Goal: Transaction & Acquisition: Purchase product/service

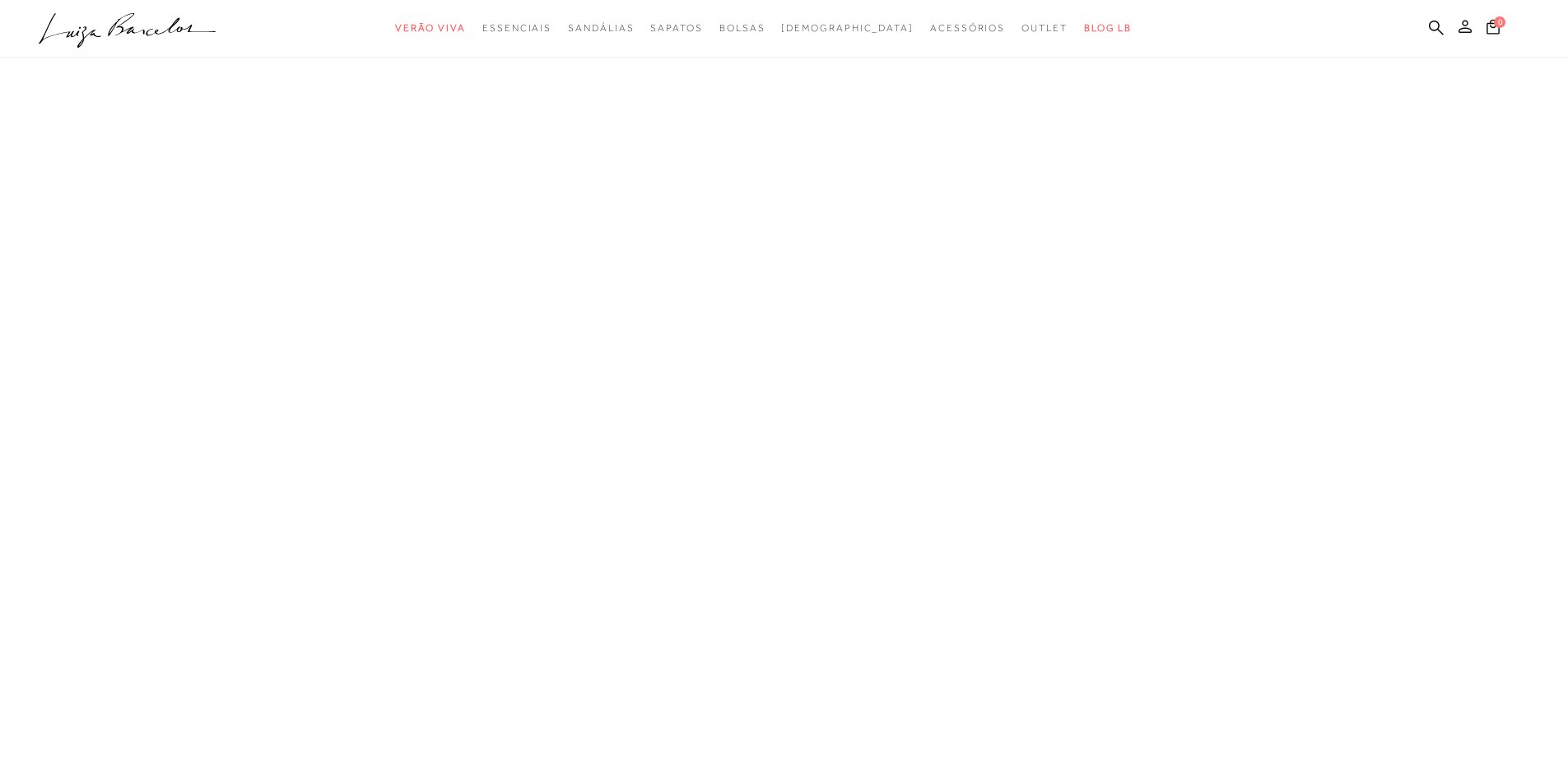
click at [1464, 27] on icon at bounding box center [1464, 26] width 13 height 13
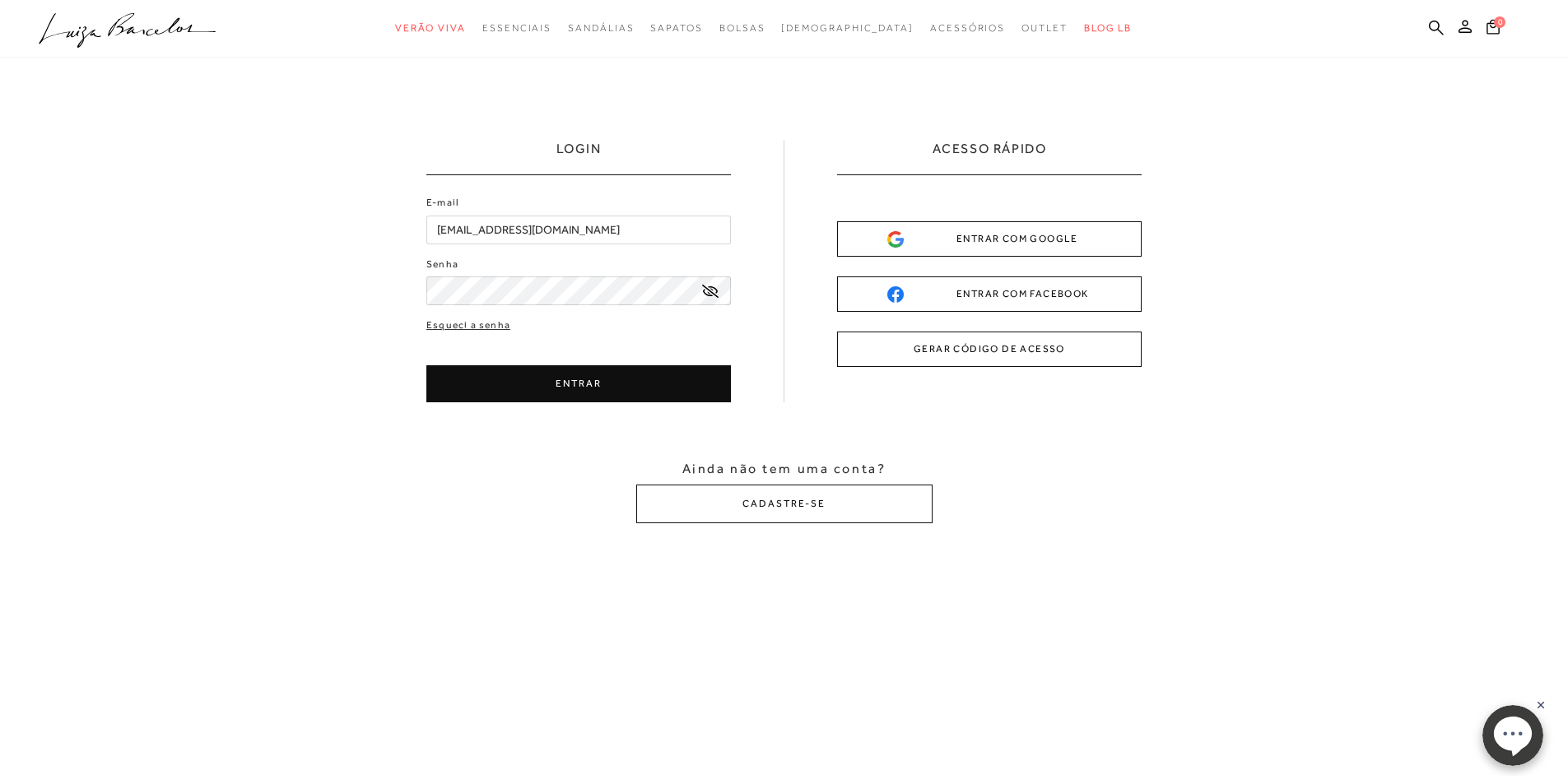
click at [969, 241] on div "ENTRAR COM GOOGLE" at bounding box center [989, 239] width 204 height 18
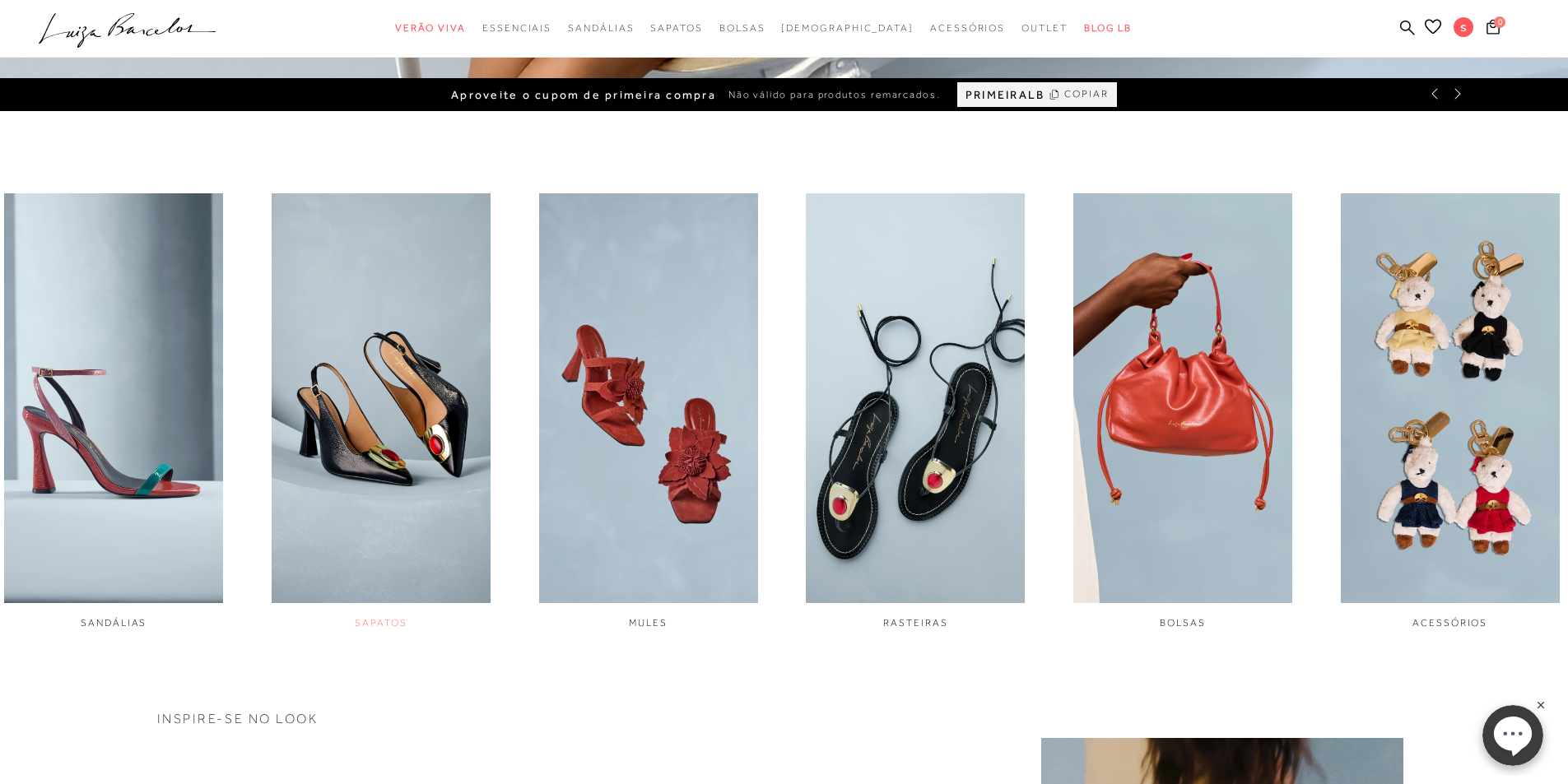
scroll to position [658, 0]
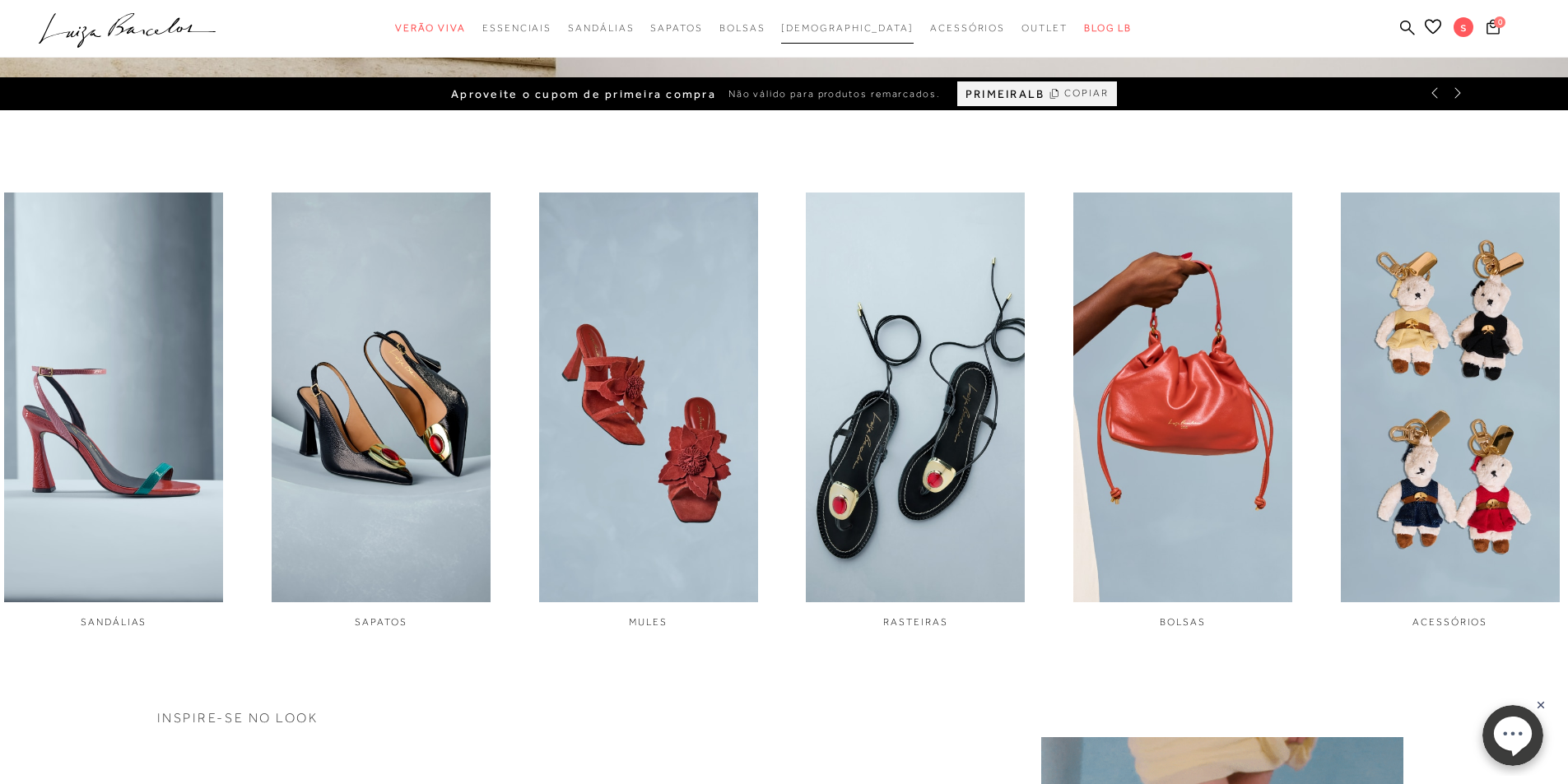
click at [834, 30] on span "[DEMOGRAPHIC_DATA]" at bounding box center [848, 27] width 133 height 12
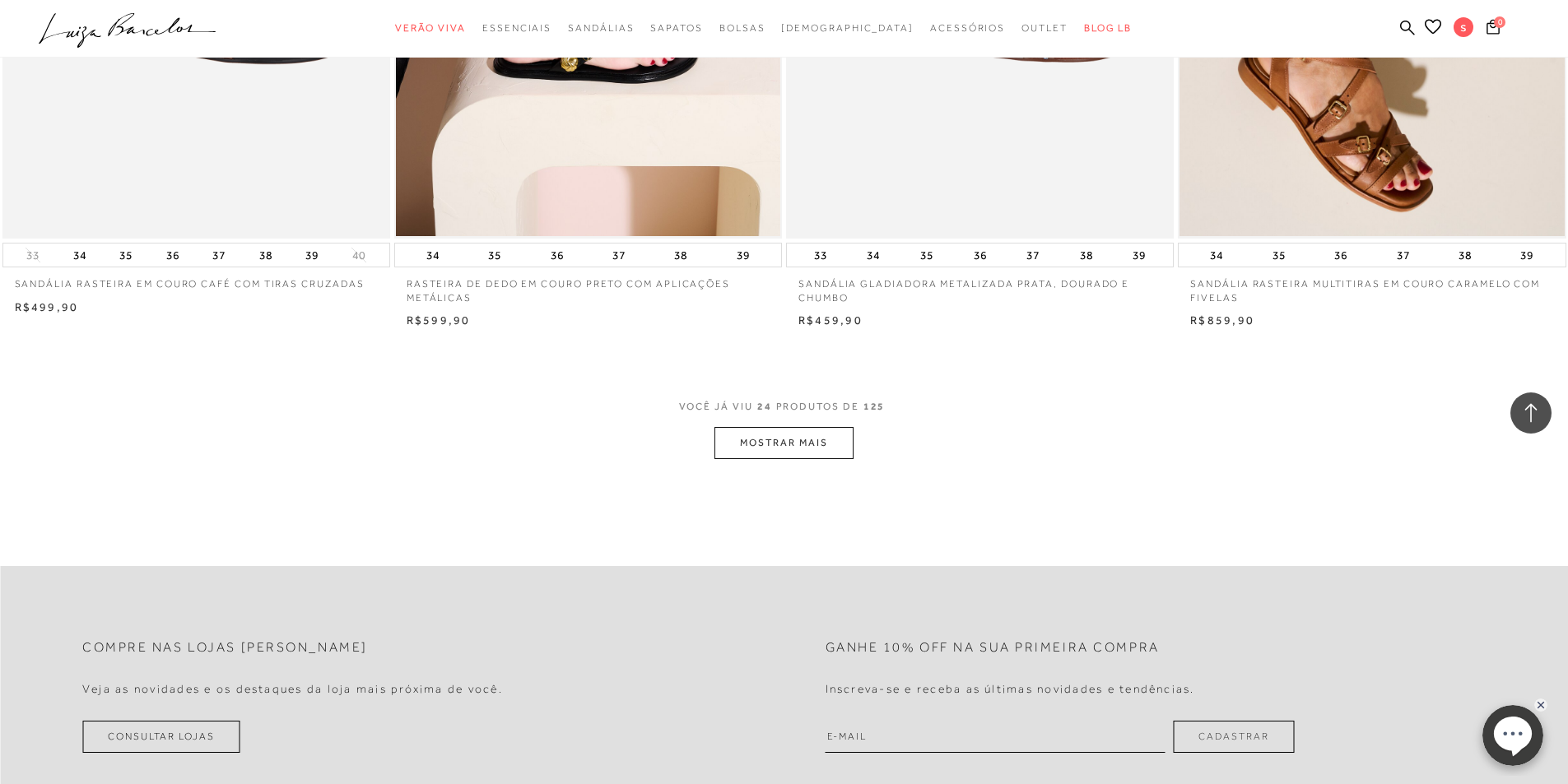
scroll to position [3950, 0]
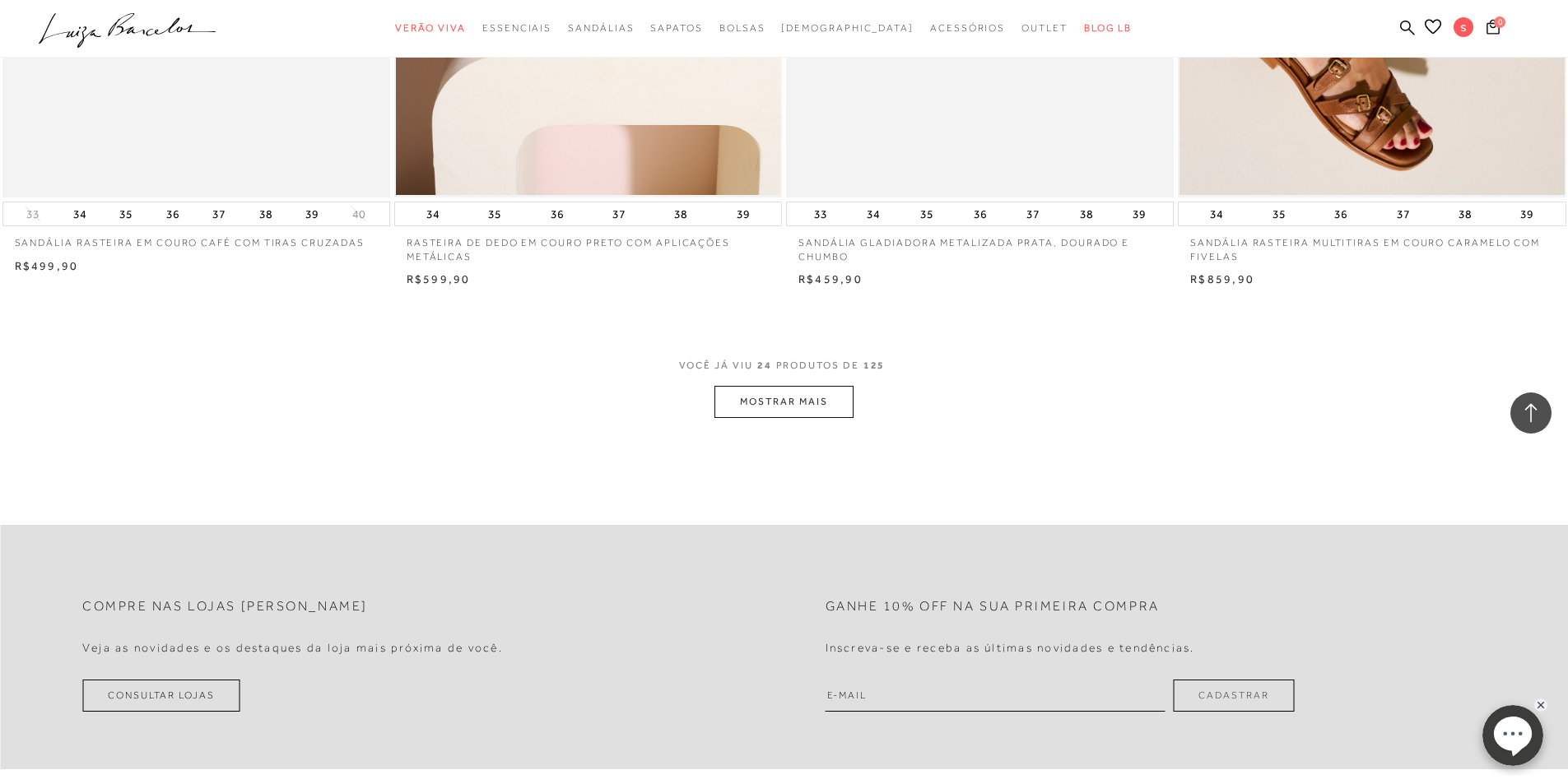
click at [805, 399] on button "MOSTRAR MAIS" at bounding box center [783, 402] width 138 height 32
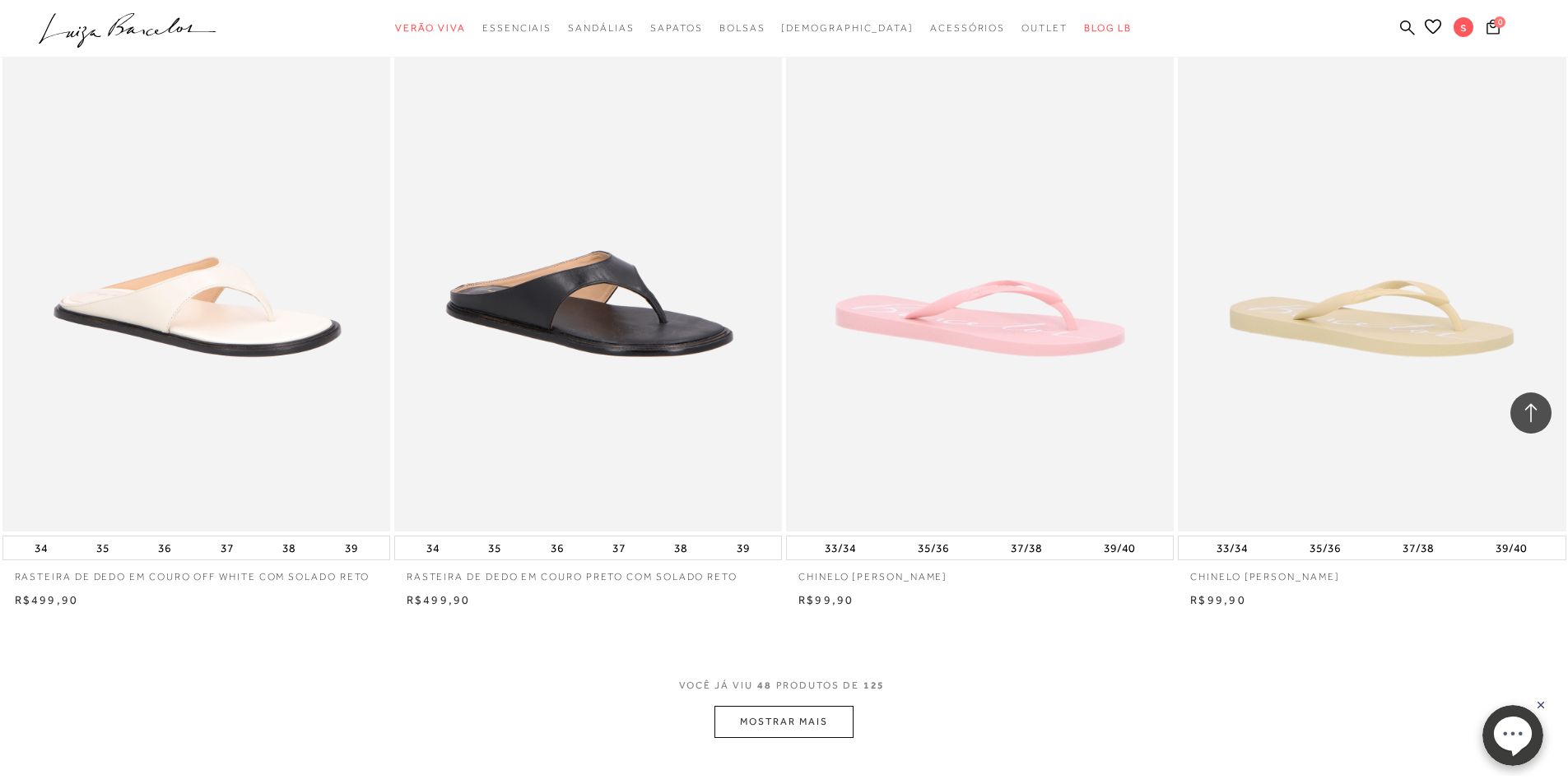
scroll to position [8147, 0]
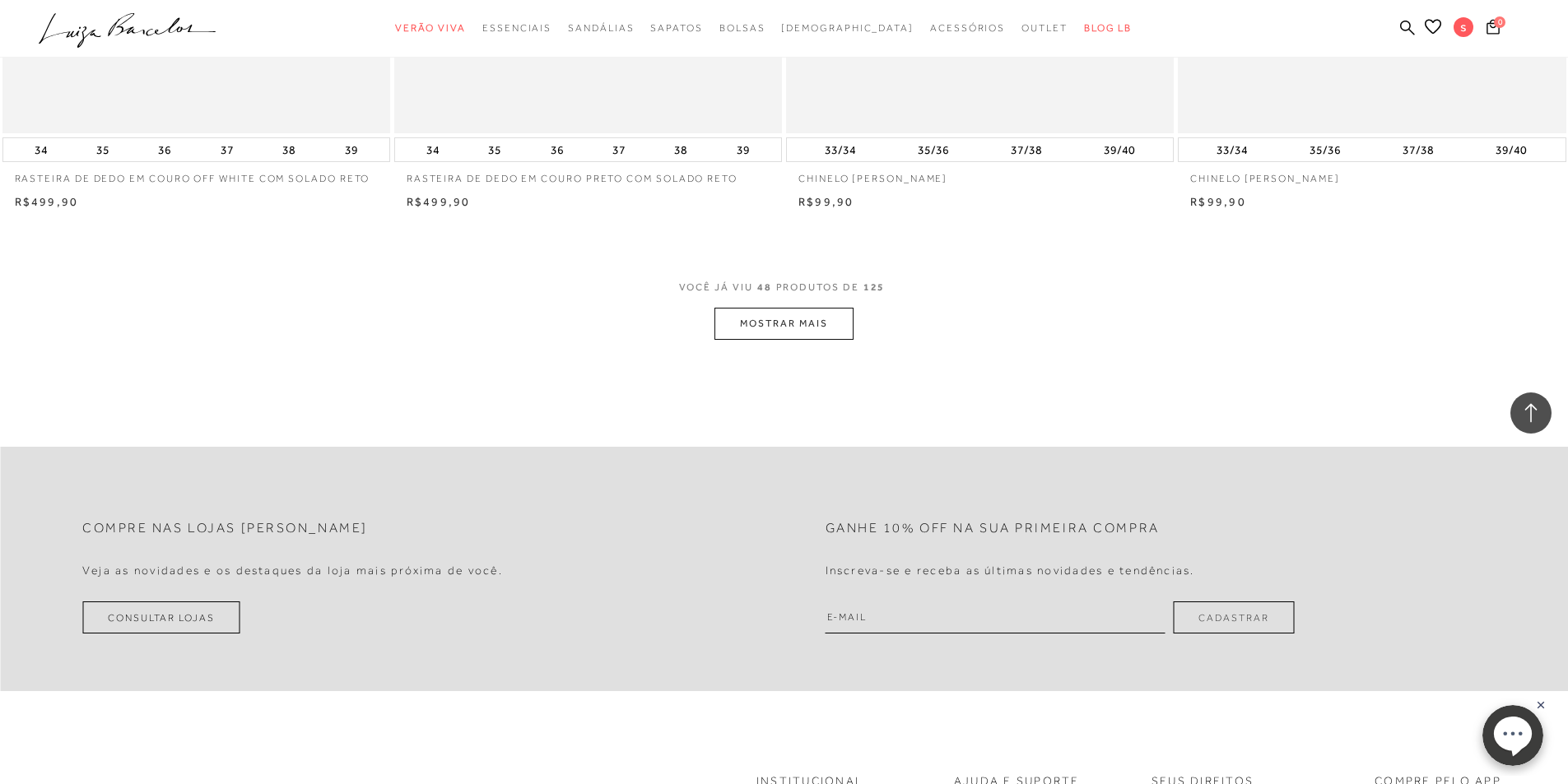
click at [838, 322] on button "MOSTRAR MAIS" at bounding box center [783, 323] width 138 height 32
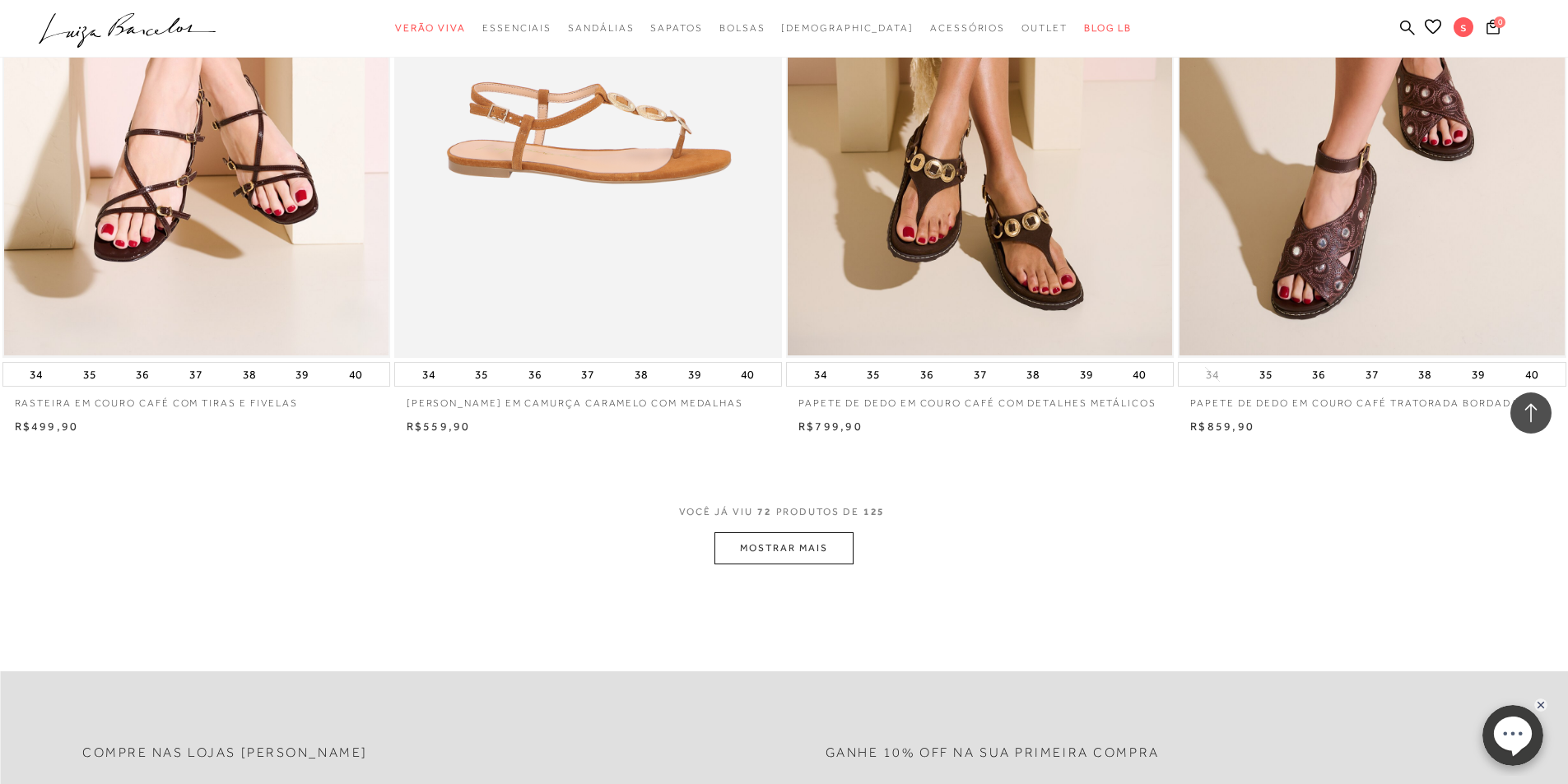
scroll to position [12015, 0]
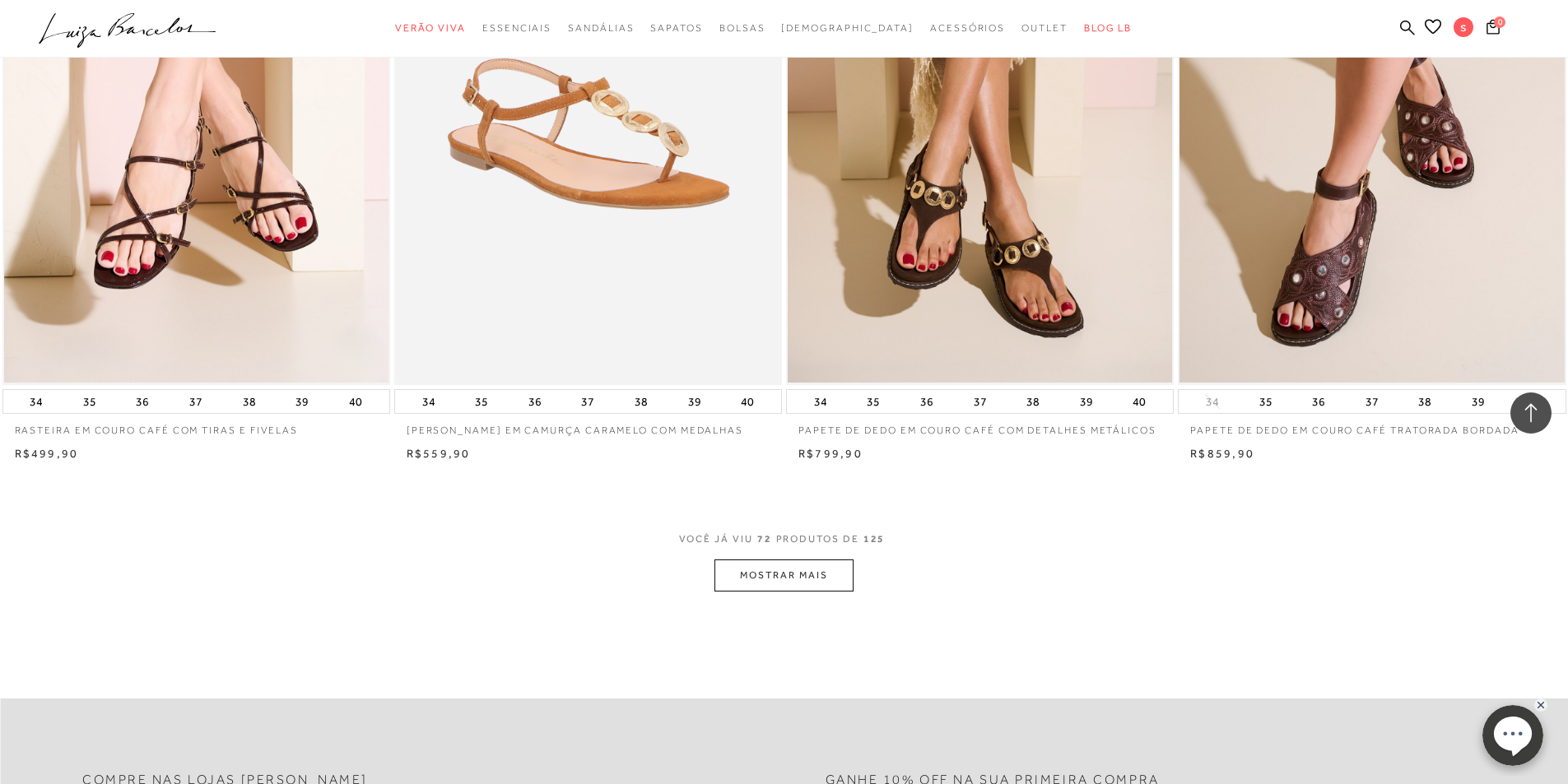
click at [756, 571] on button "MOSTRAR MAIS" at bounding box center [783, 576] width 138 height 32
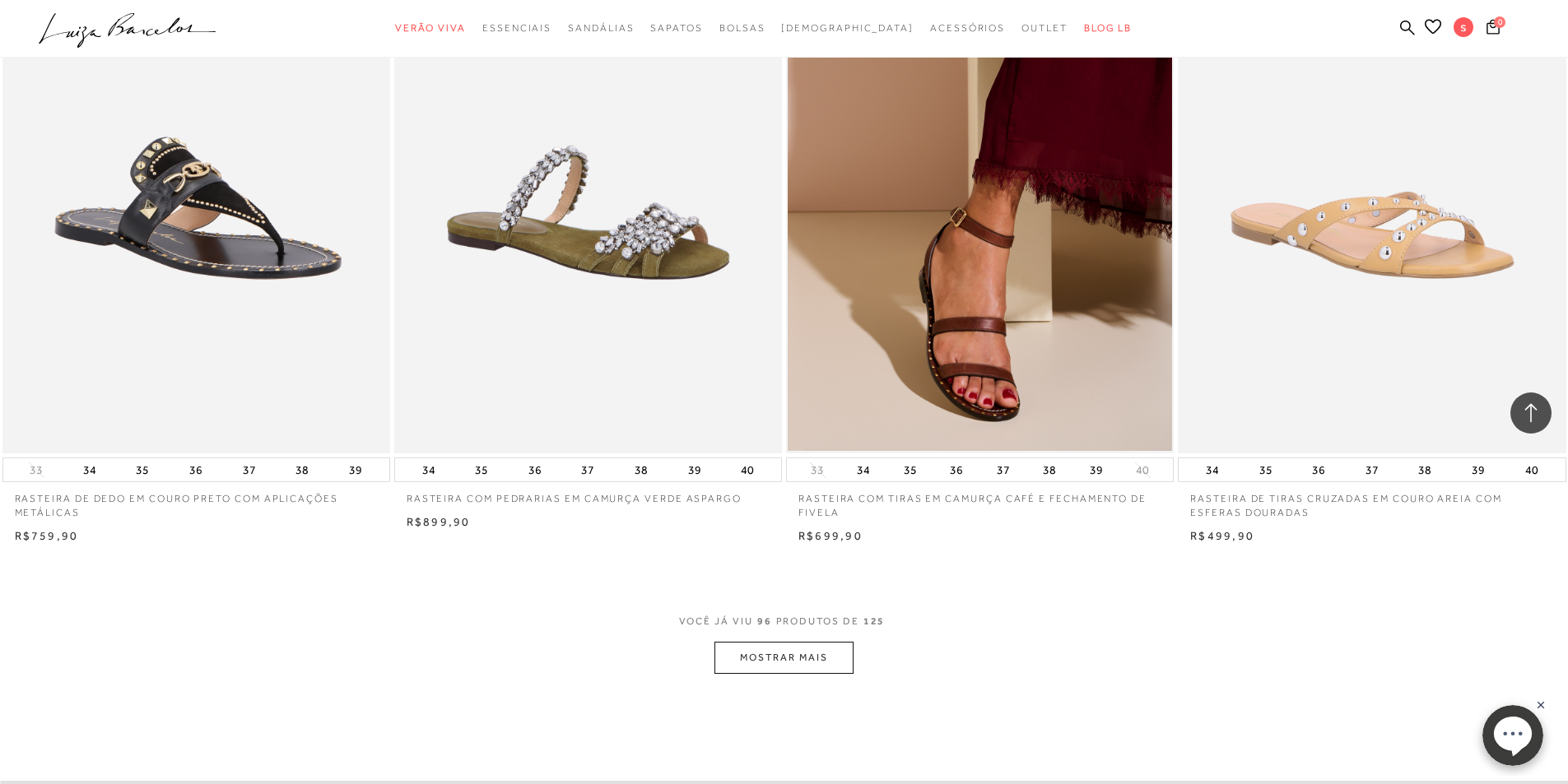
scroll to position [16294, 0]
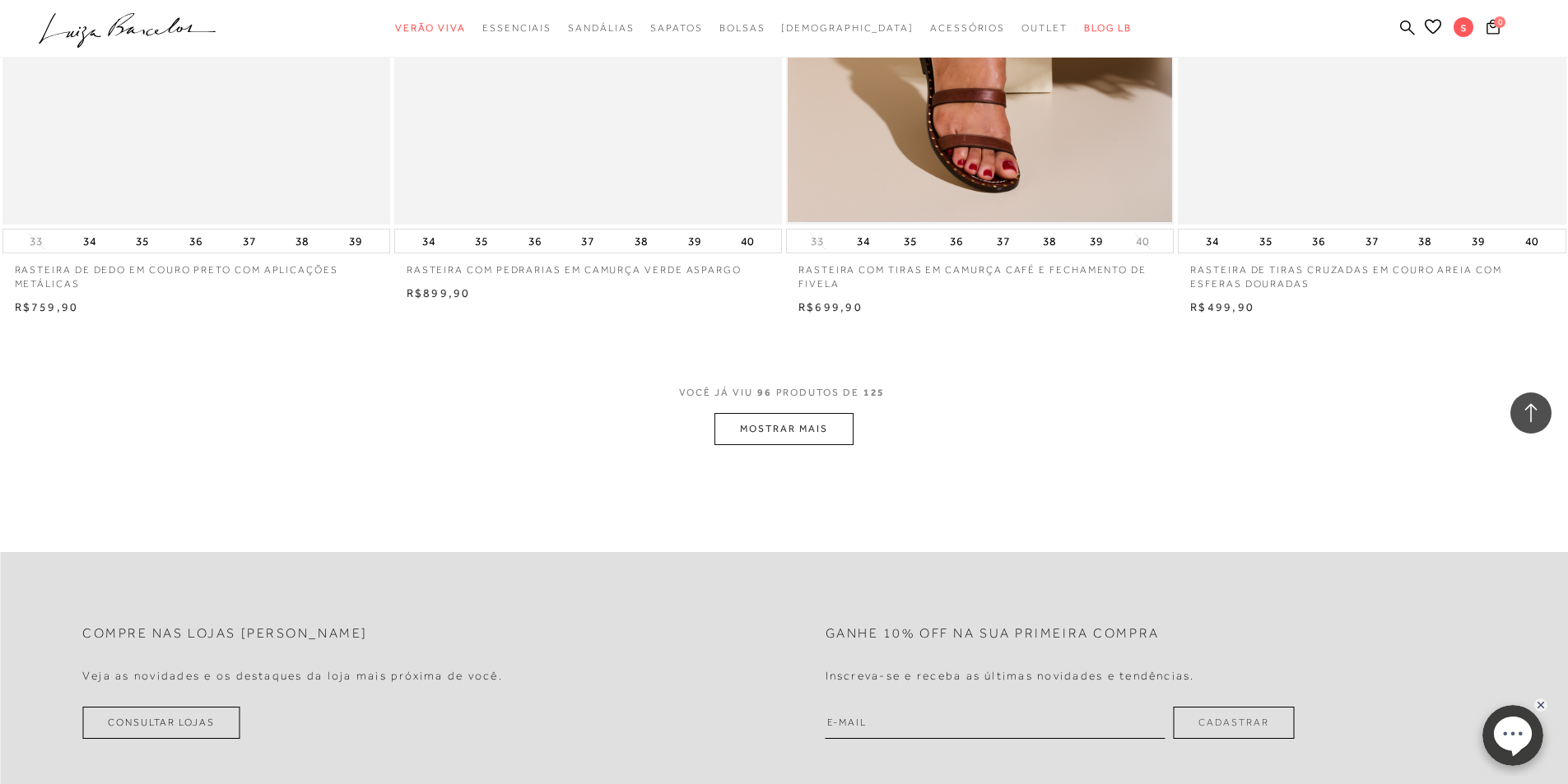
click at [836, 442] on button "MOSTRAR MAIS" at bounding box center [783, 429] width 138 height 32
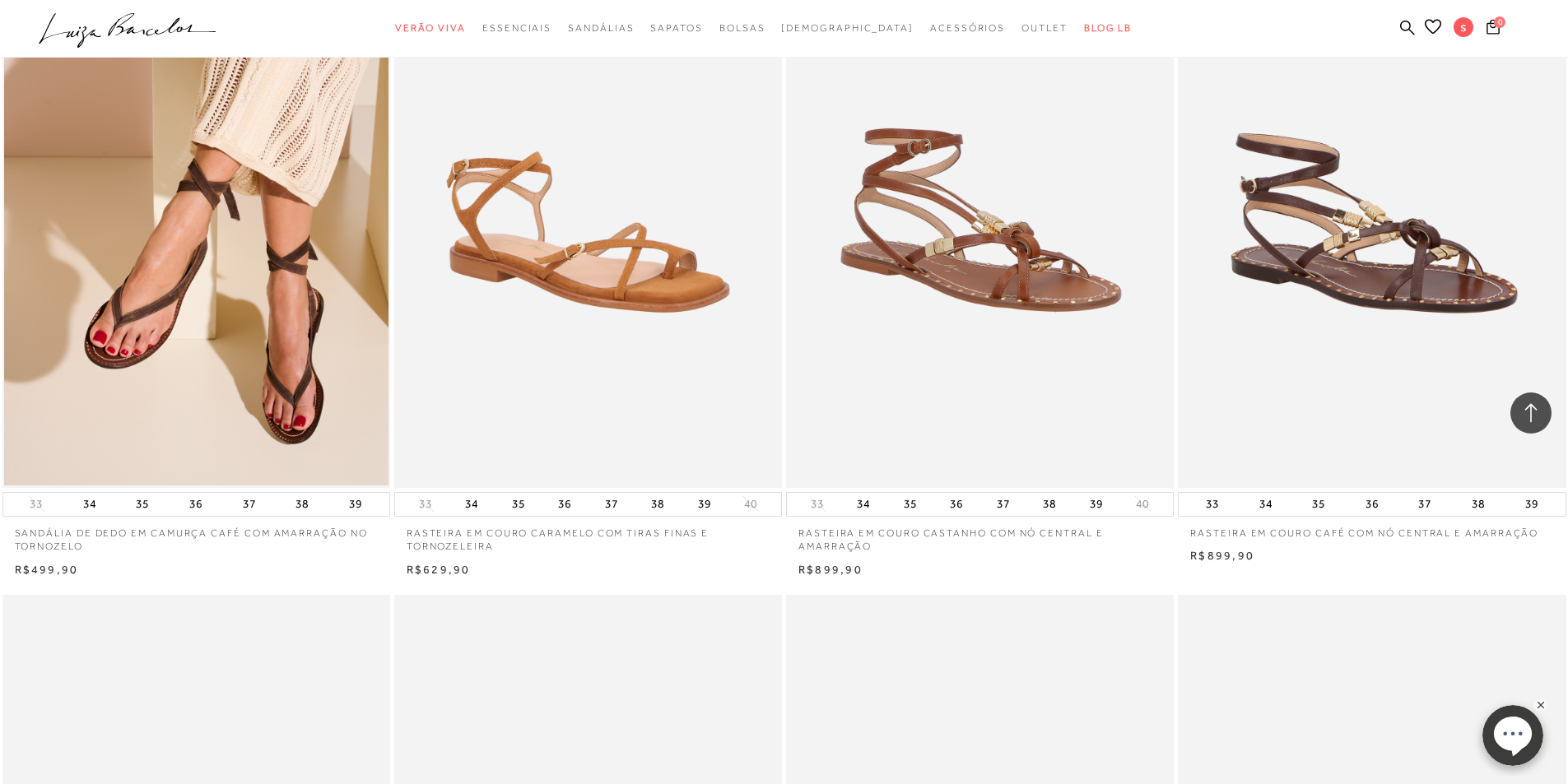
scroll to position [19092, 0]
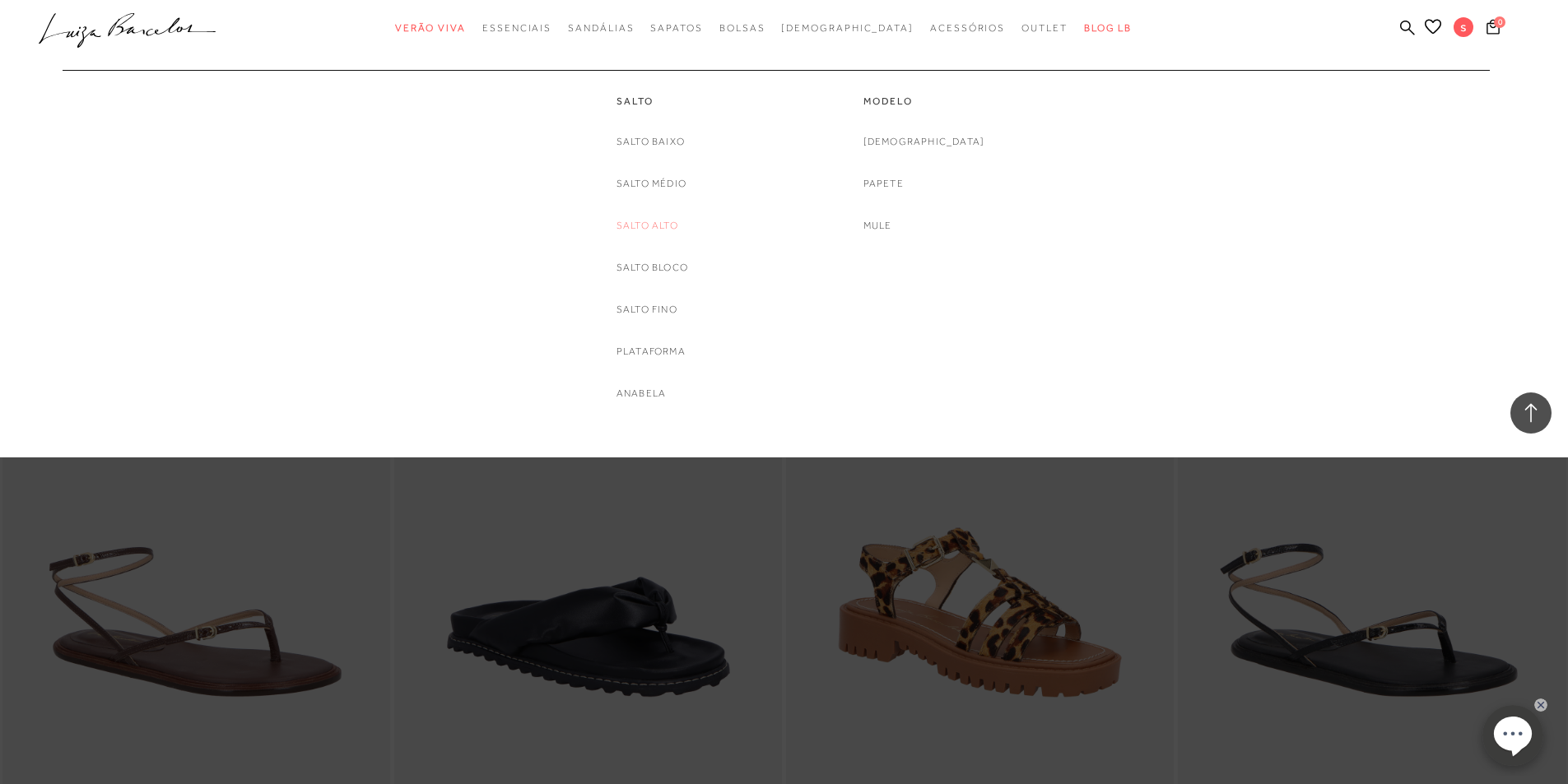
click at [659, 225] on link "Salto Alto" at bounding box center [648, 226] width 62 height 18
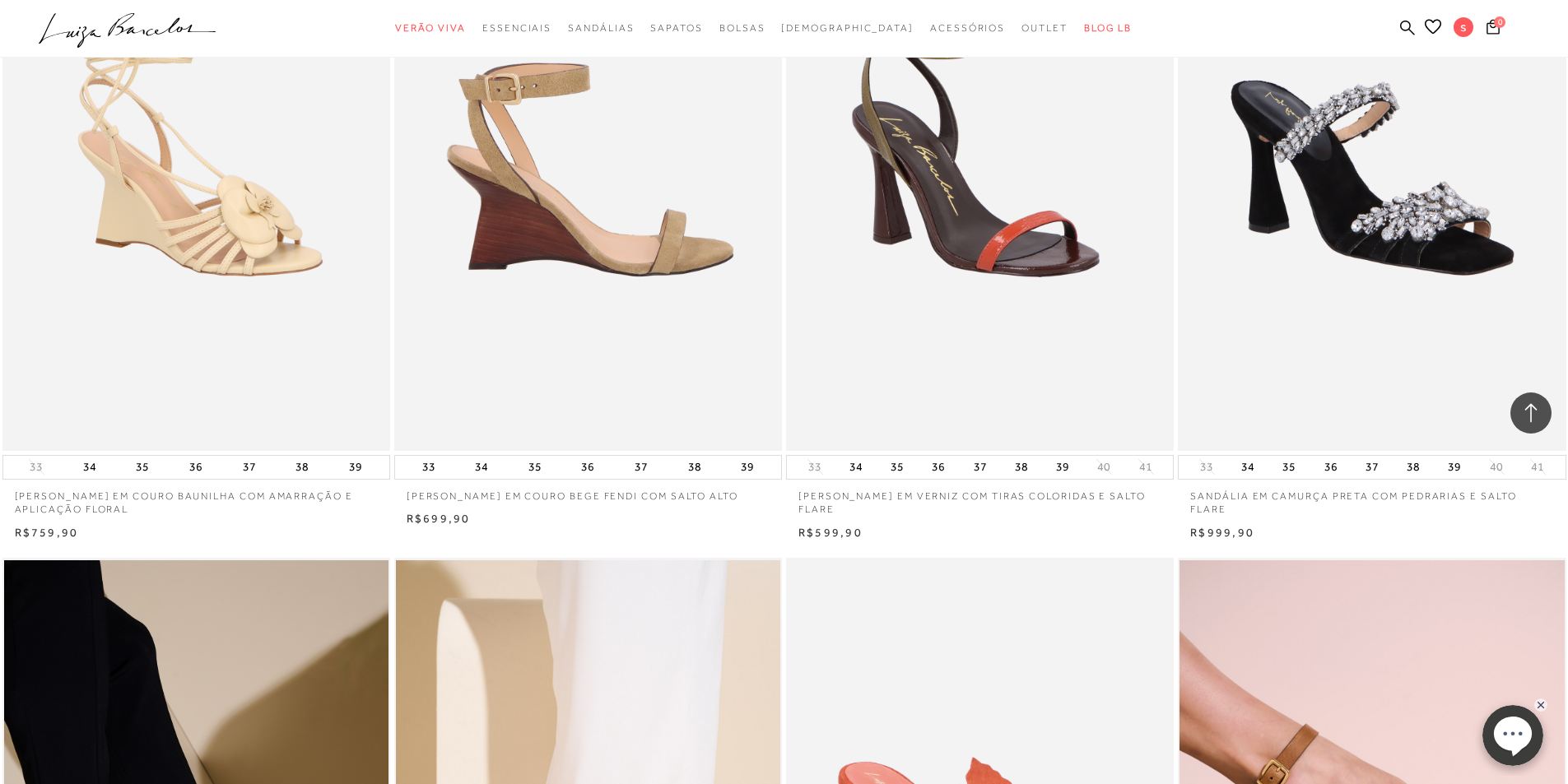
scroll to position [905, 0]
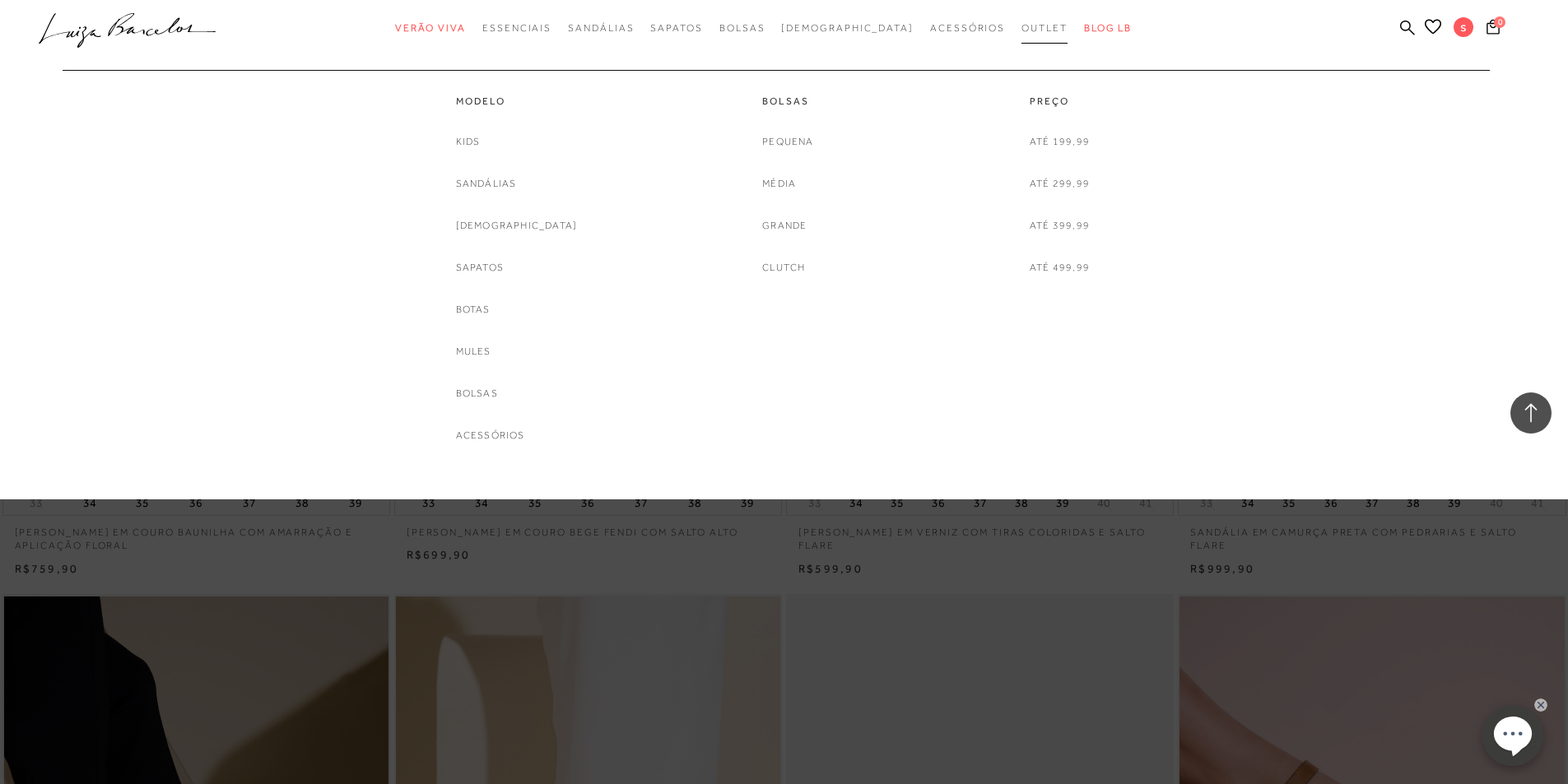
click at [1021, 29] on span "Outlet" at bounding box center [1044, 27] width 46 height 12
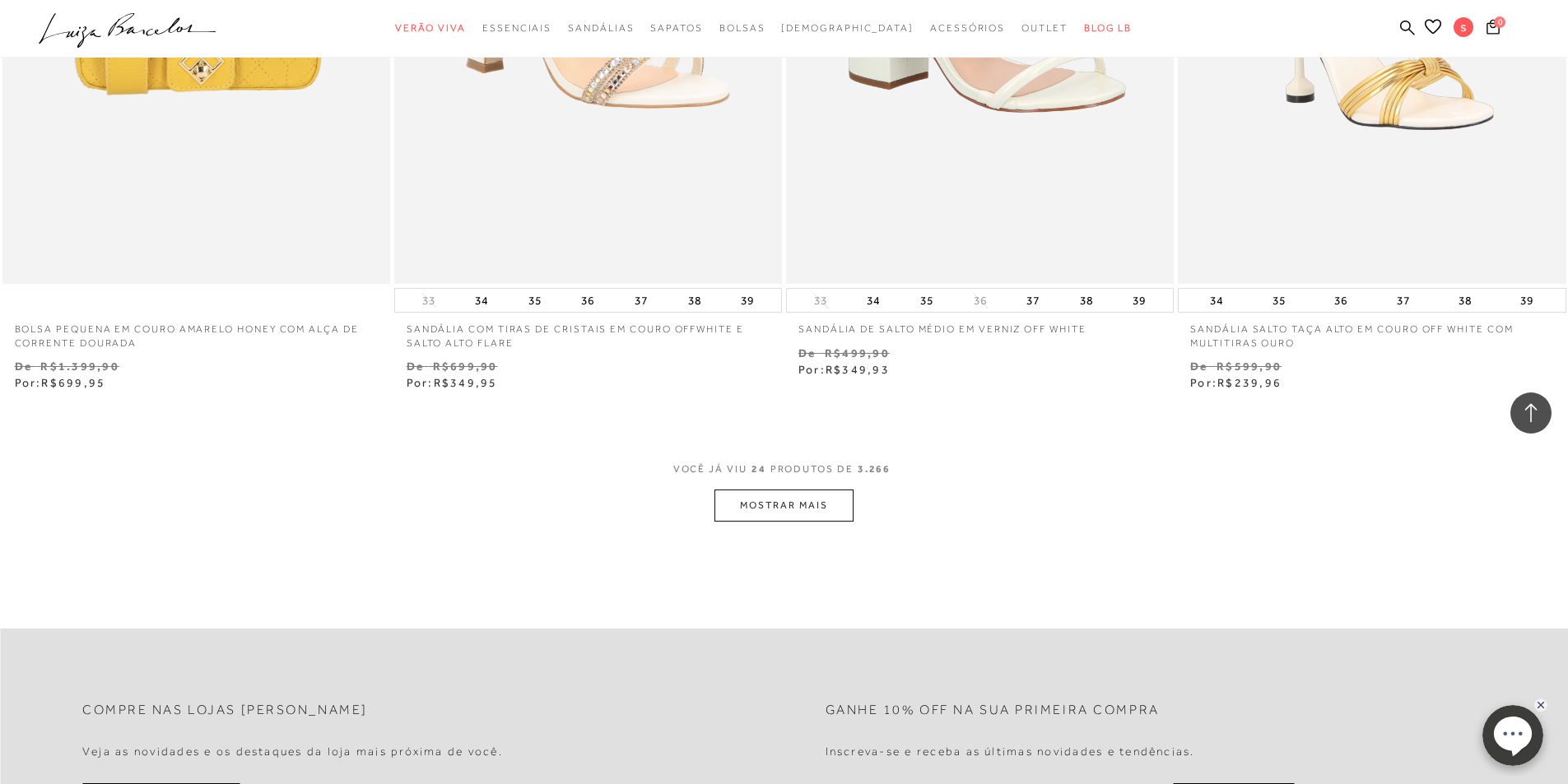
scroll to position [4115, 0]
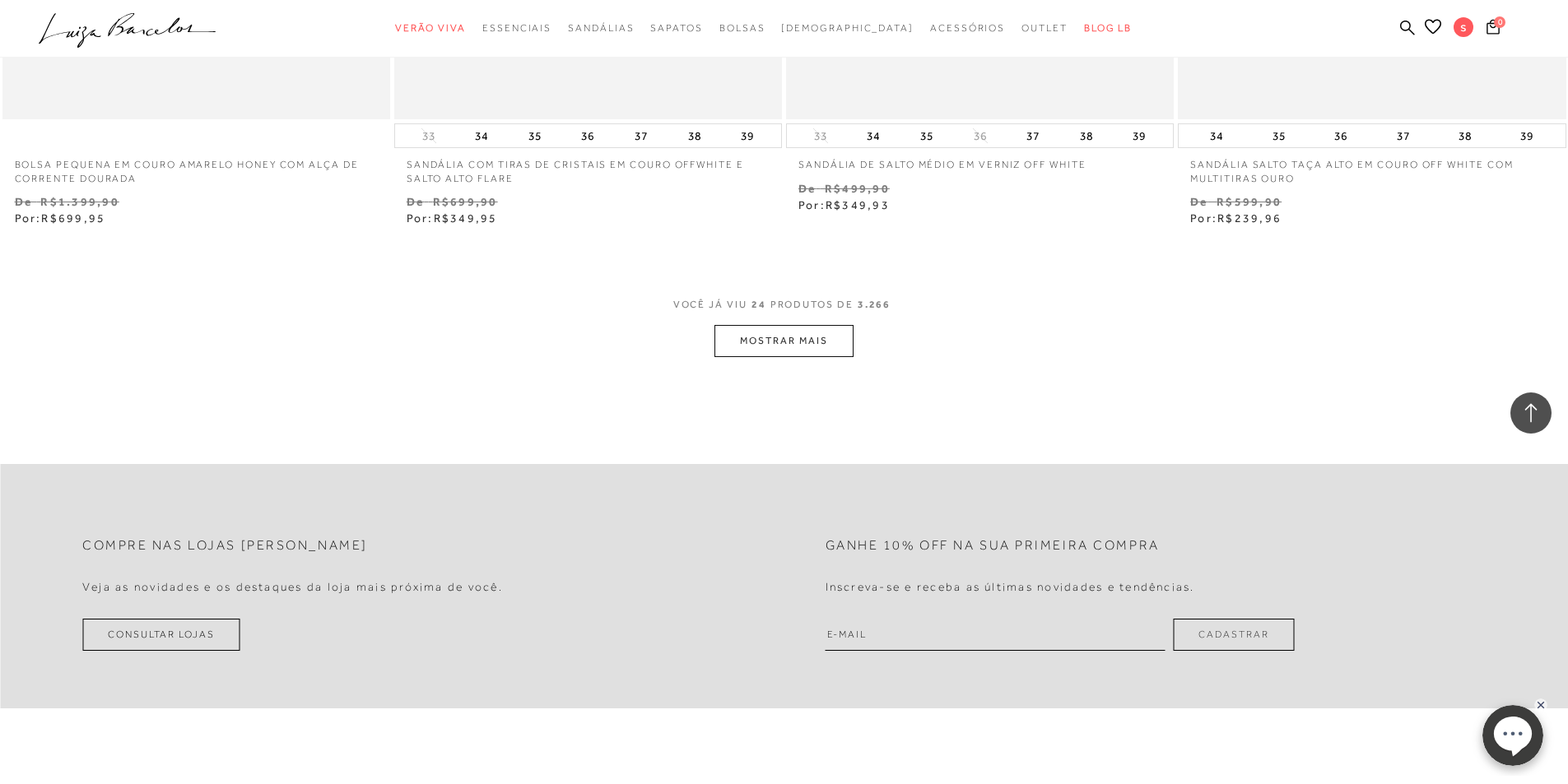
click at [811, 351] on button "MOSTRAR MAIS" at bounding box center [783, 341] width 138 height 32
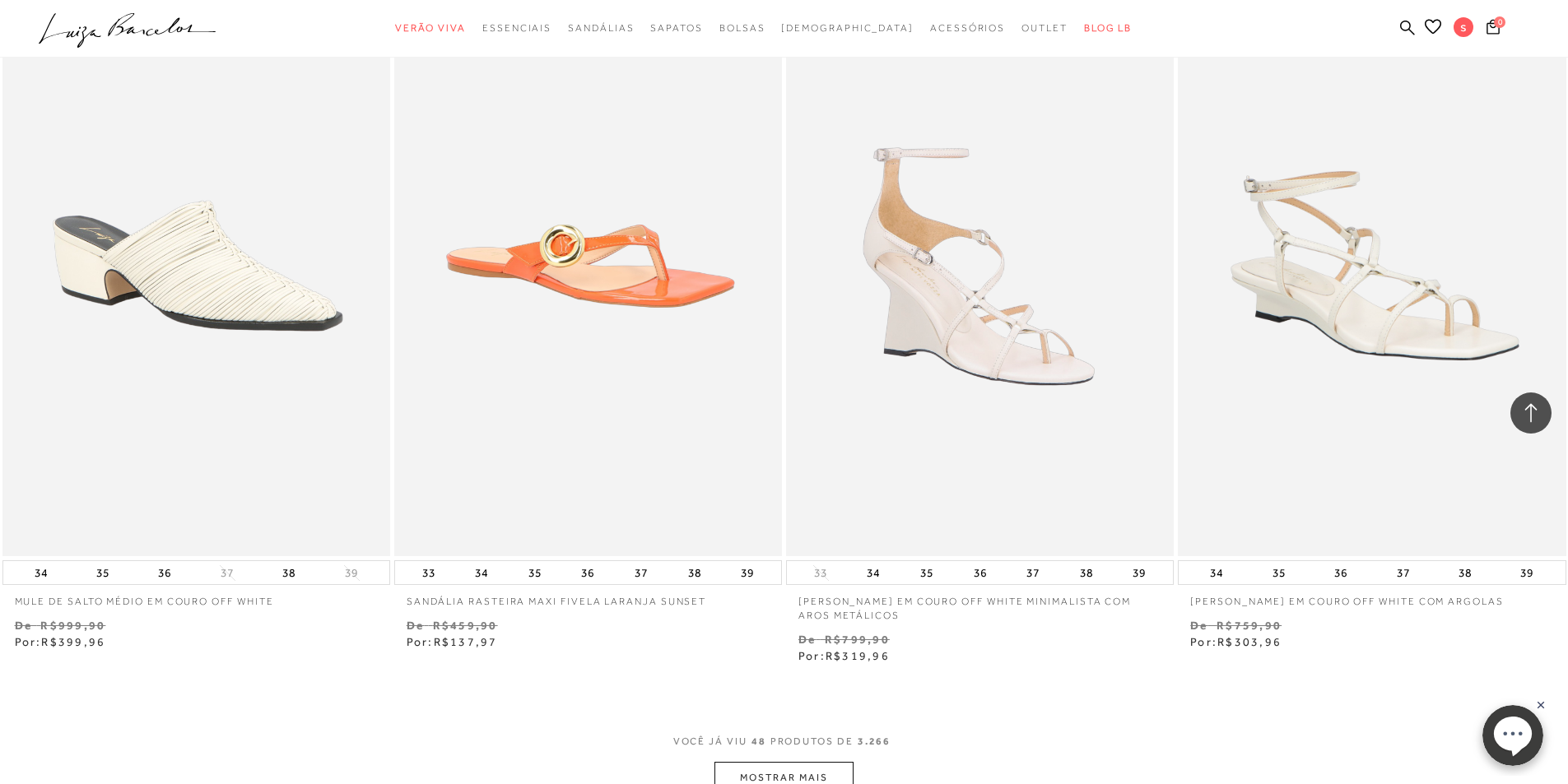
scroll to position [8065, 0]
